Goal: Find specific page/section: Find specific page/section

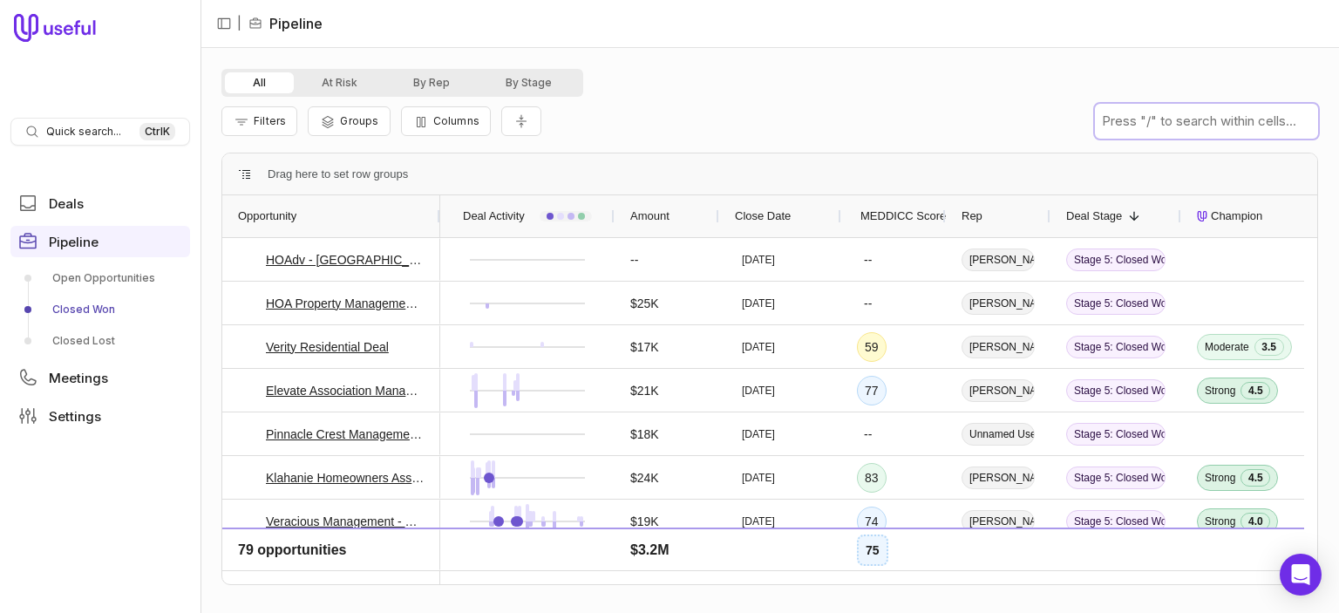
click at [1207, 117] on input "text" at bounding box center [1206, 121] width 223 height 35
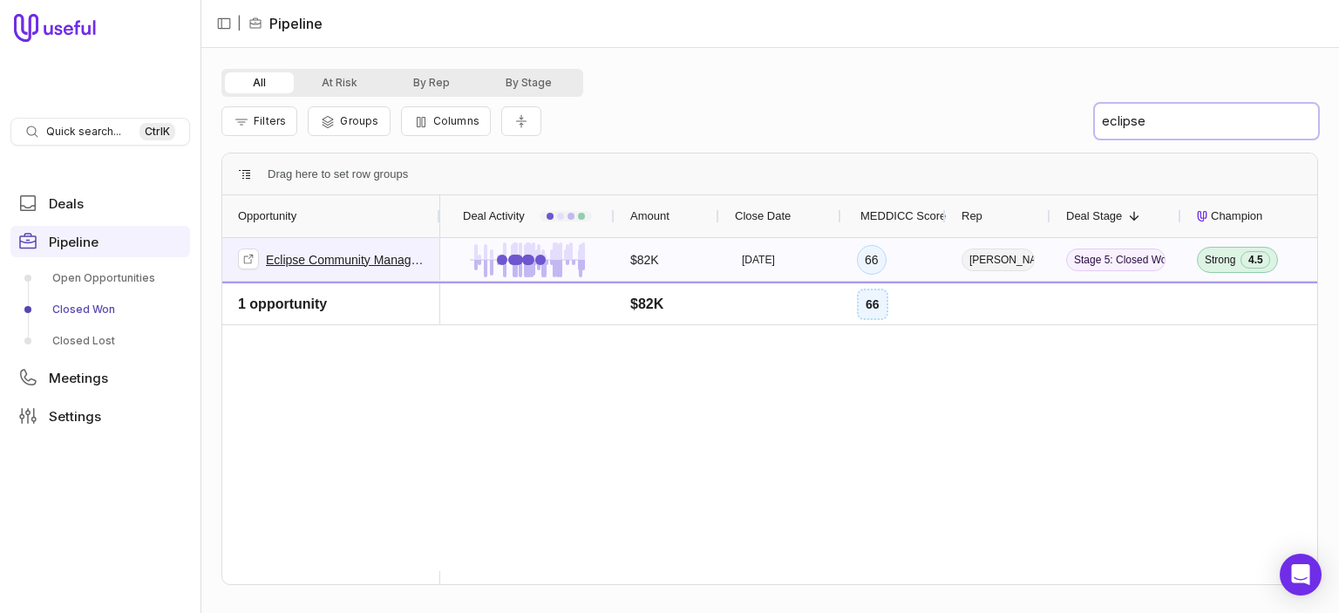
type input "eclipse"
click at [361, 262] on link "Eclipse Community Management - Nationals" at bounding box center [345, 259] width 159 height 21
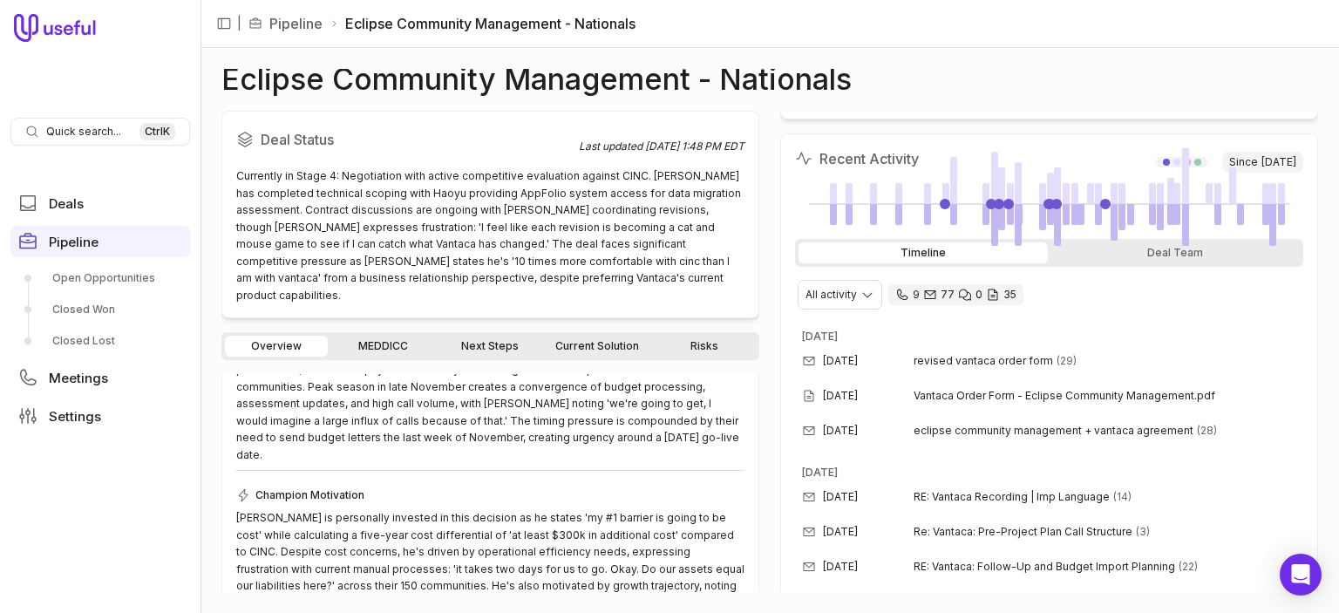
scroll to position [272, 0]
click at [385, 336] on link "MEDDICC" at bounding box center [382, 346] width 103 height 21
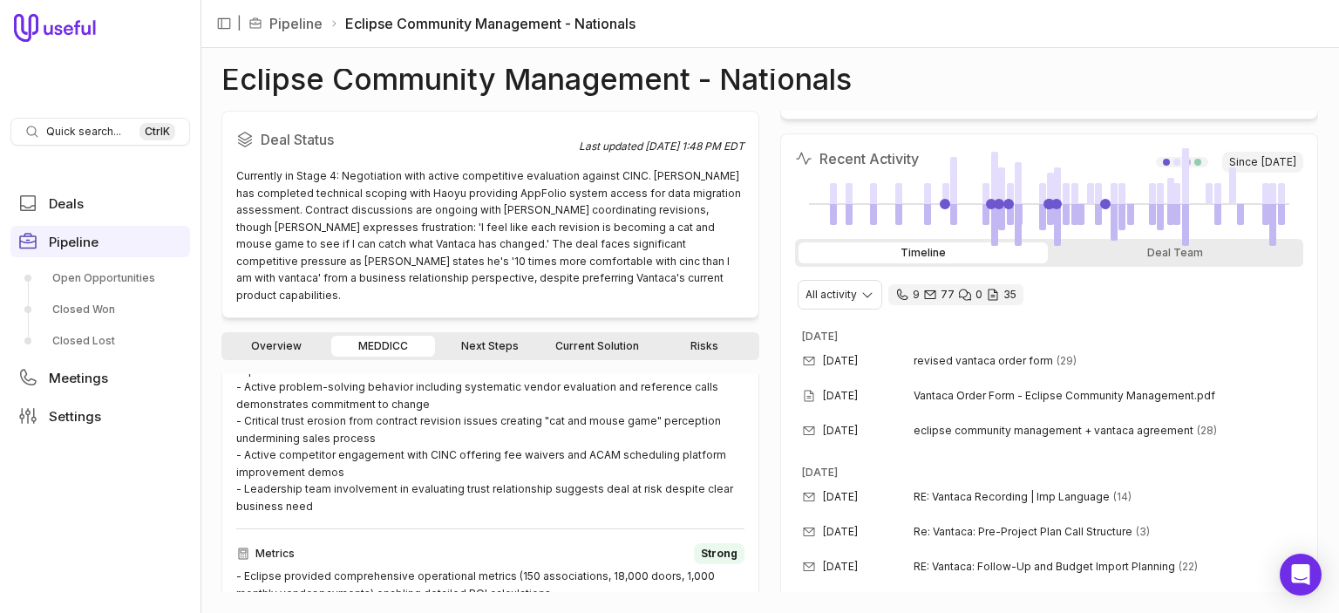
scroll to position [1243, 0]
